Goal: Task Accomplishment & Management: Use online tool/utility

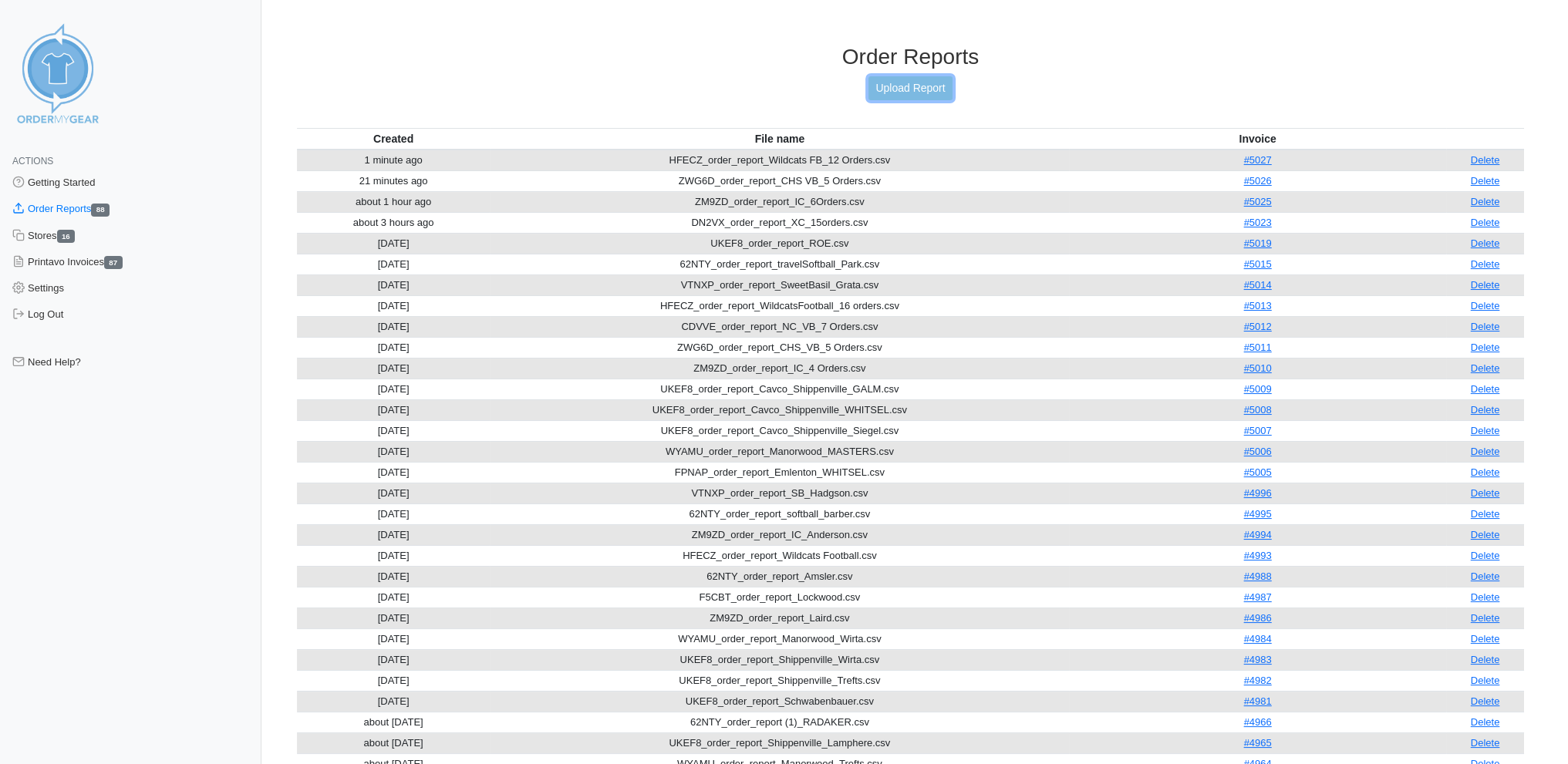
click at [910, 81] on link "Upload Report" at bounding box center [909, 88] width 83 height 24
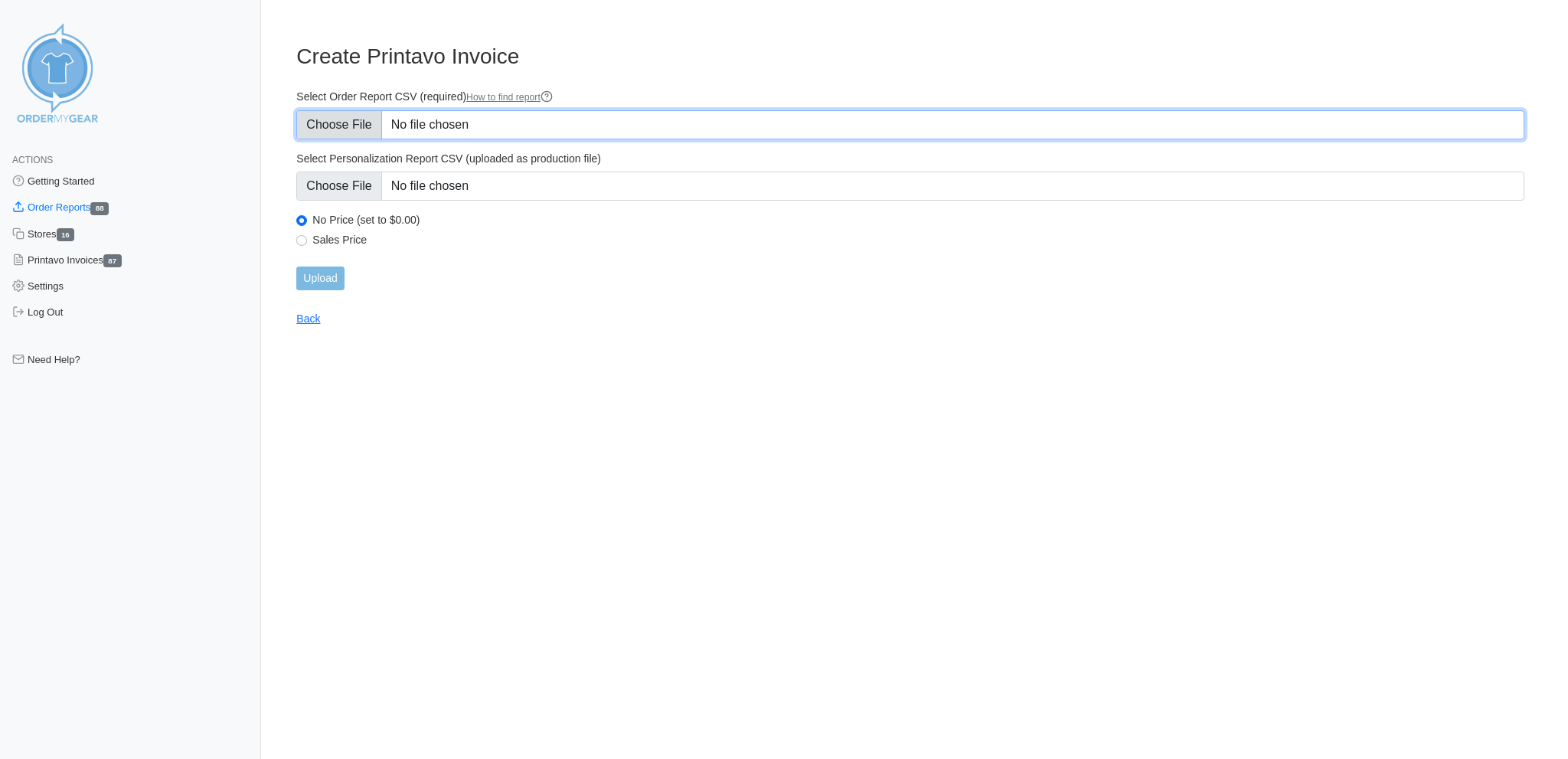
click at [365, 118] on input "Select Order Report CSV (required) How to find report" at bounding box center [910, 125] width 1228 height 29
type input "C:\fakepath\62NTY_order_report_TravelSoftball_1 Order.csv"
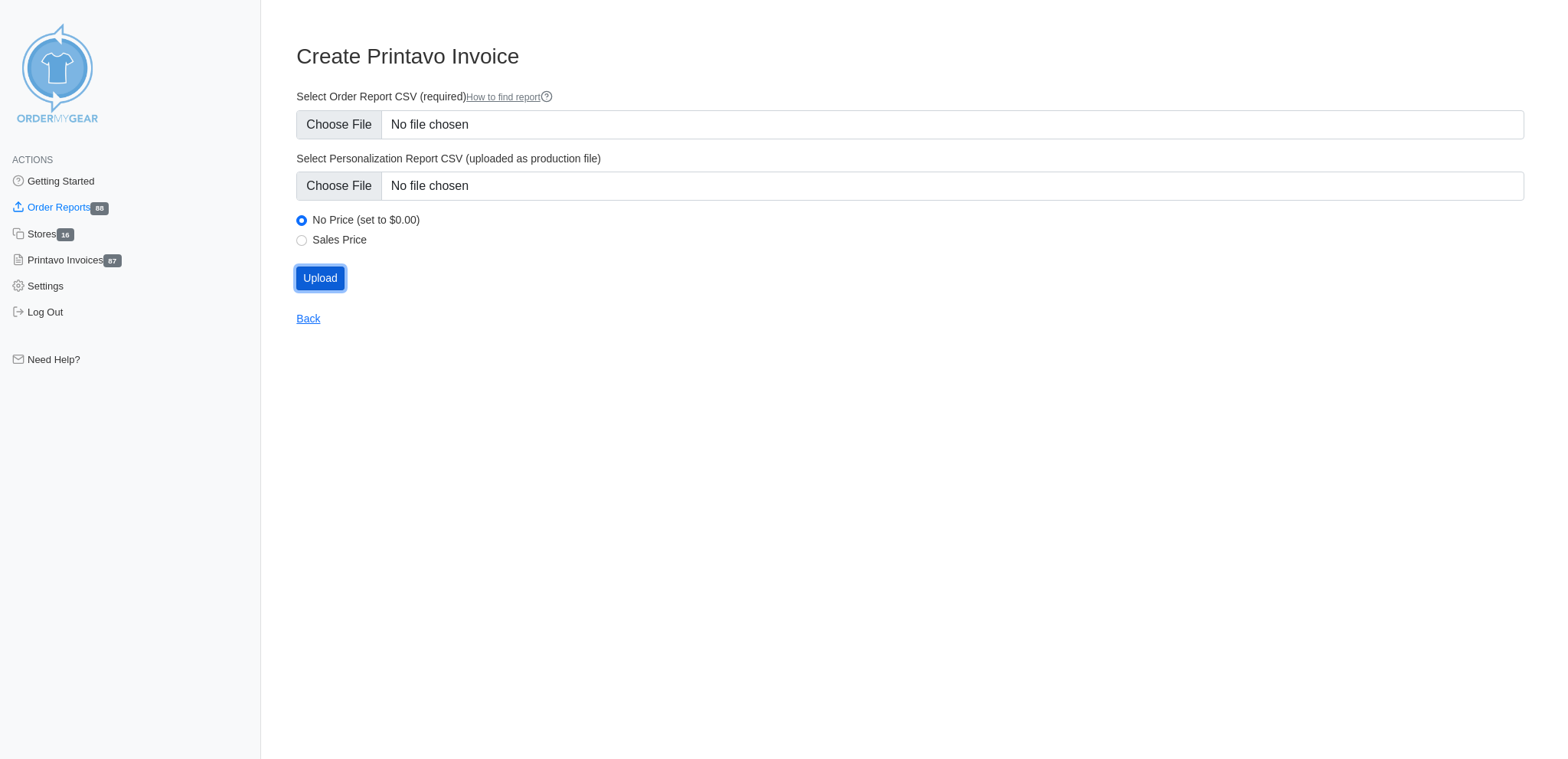
click at [322, 267] on input "Upload" at bounding box center [319, 279] width 47 height 24
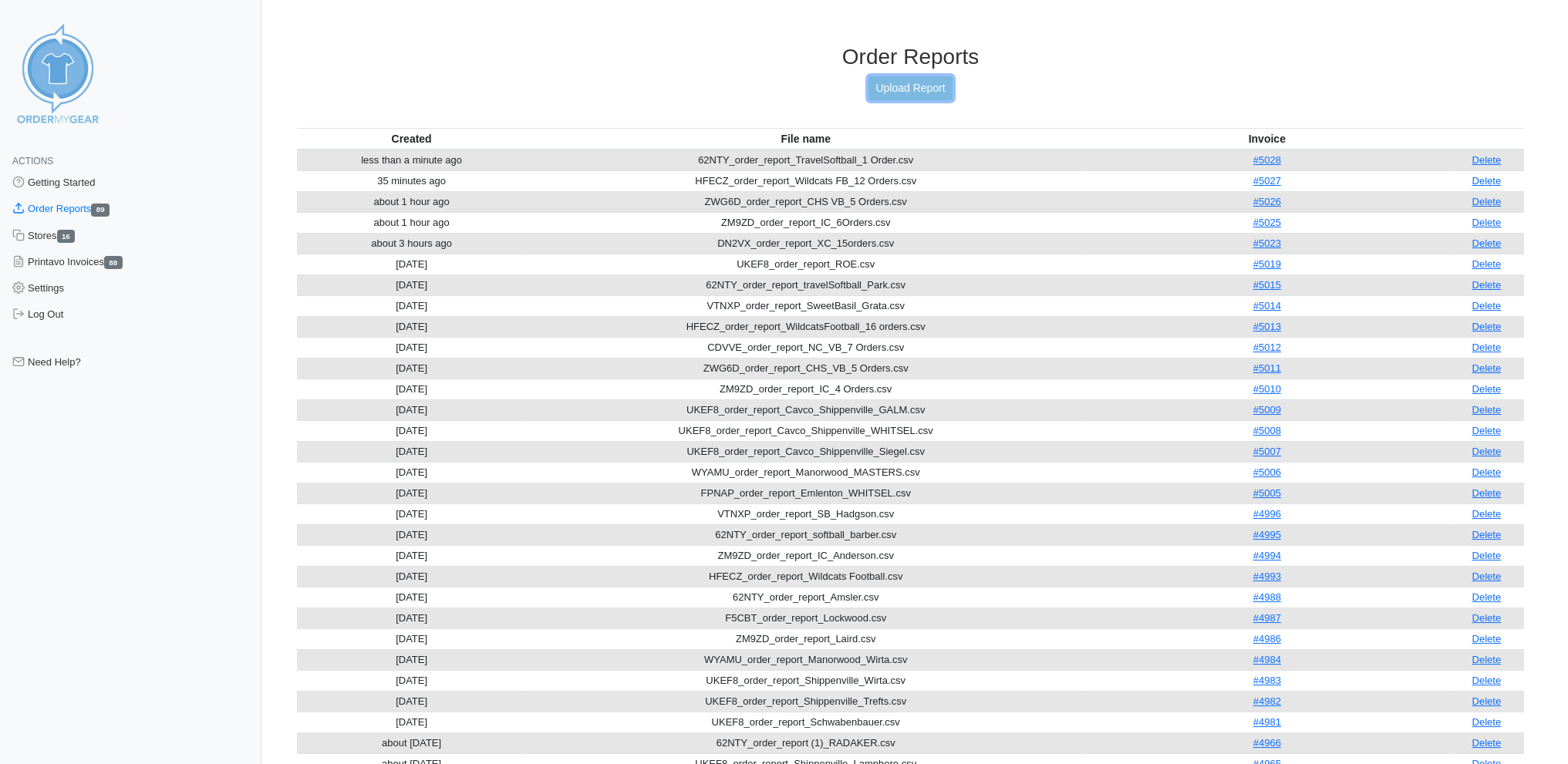
click at [926, 79] on link "Upload Report" at bounding box center [909, 88] width 83 height 24
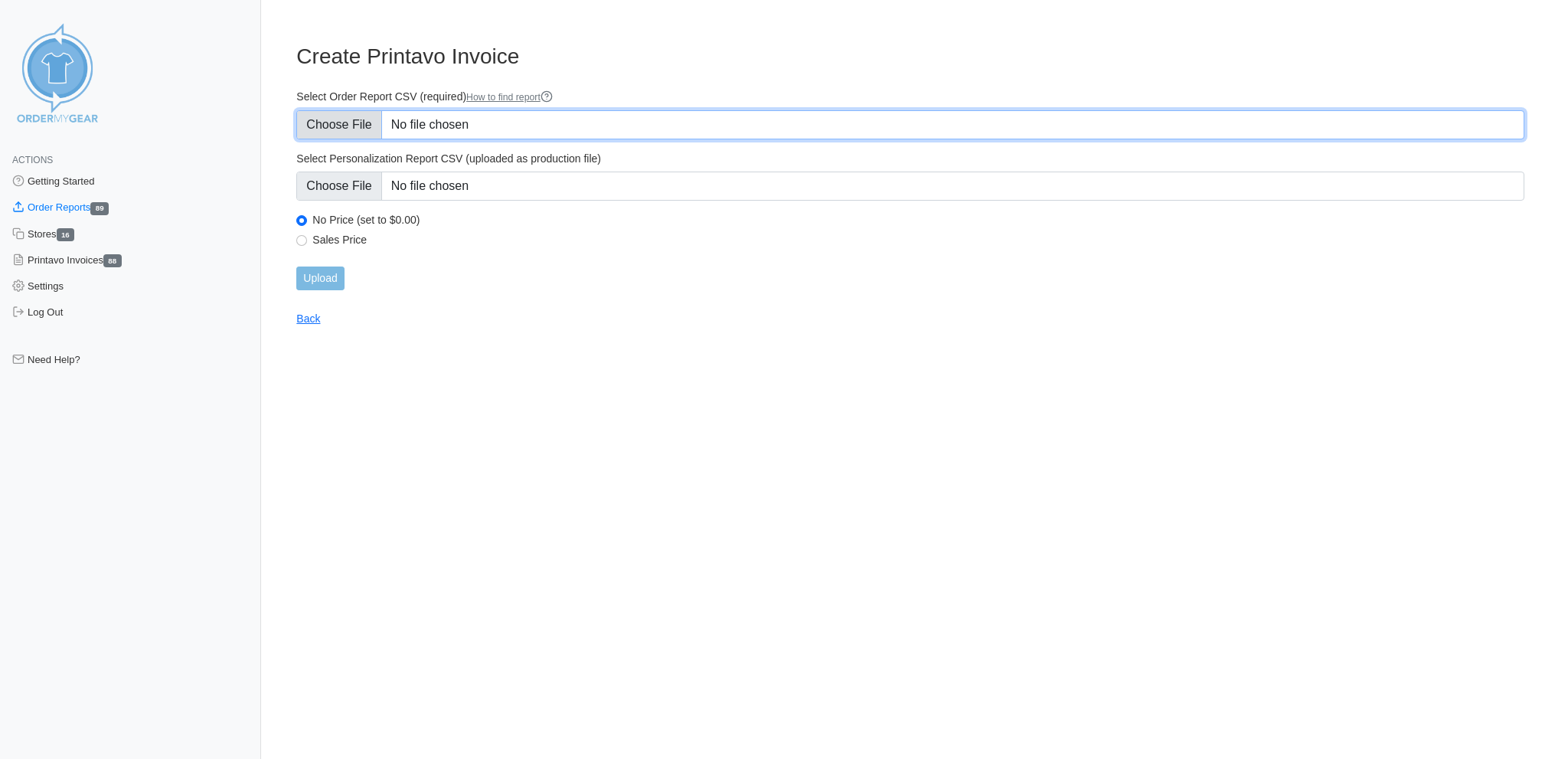
click at [346, 120] on input "Select Order Report CSV (required) How to find report" at bounding box center [910, 125] width 1228 height 29
type input "C:\fakepath\CDVVE_order_report_NCVB_1Order.csv"
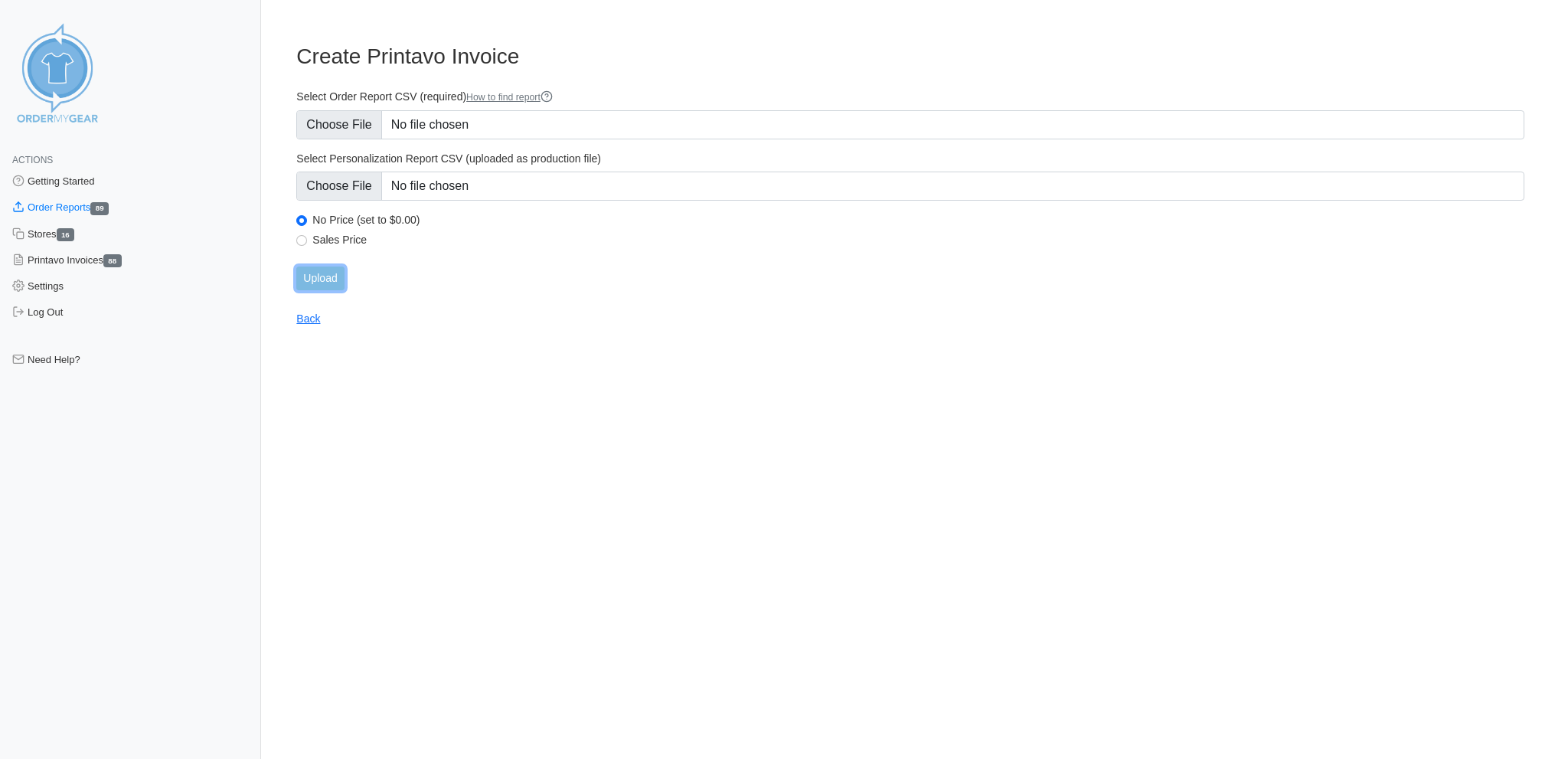
click at [311, 267] on input "Upload" at bounding box center [319, 279] width 47 height 24
